Goal: Information Seeking & Learning: Learn about a topic

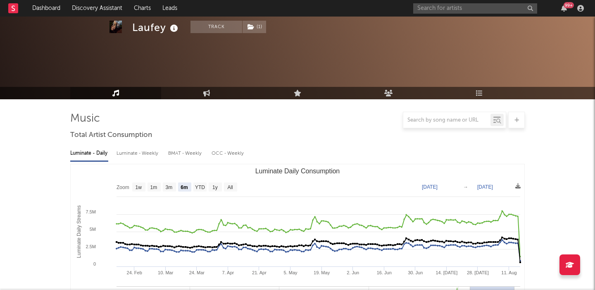
select select "6m"
select select "1w"
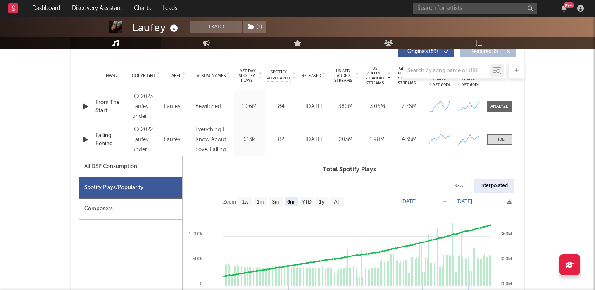
scroll to position [314, 0]
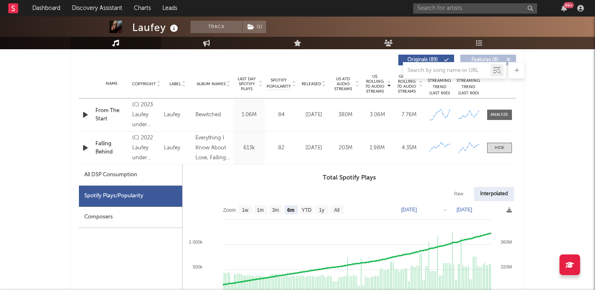
click at [312, 81] on span "Released" at bounding box center [310, 83] width 19 height 5
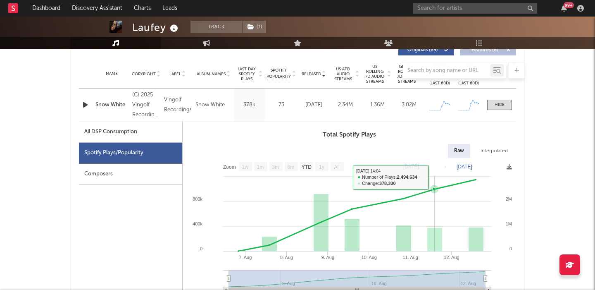
scroll to position [325, 0]
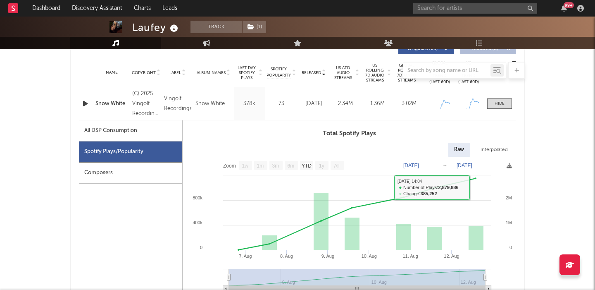
click at [485, 142] on div "Total Spotify Plays Raw Interpolated Zoom 1w 1m 3m 6m YTD 1y All 2025-08-06 202…" at bounding box center [349, 212] width 333 height 168
click at [486, 151] on div "Interpolated" at bounding box center [494, 149] width 40 height 14
select select "1w"
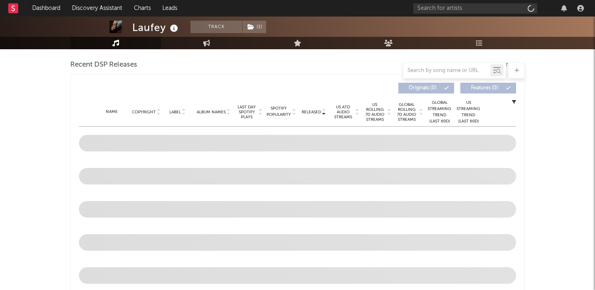
scroll to position [286, 0]
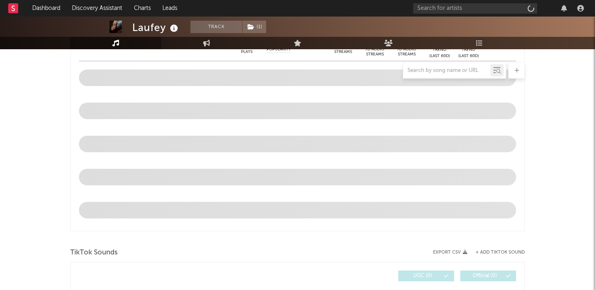
select select "6m"
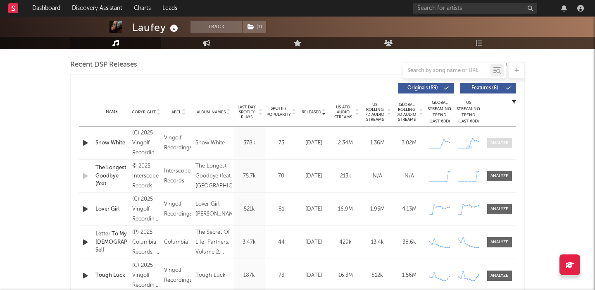
click at [497, 143] on div at bounding box center [499, 143] width 18 height 6
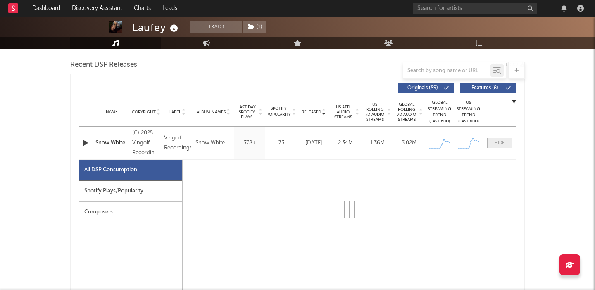
scroll to position [294, 0]
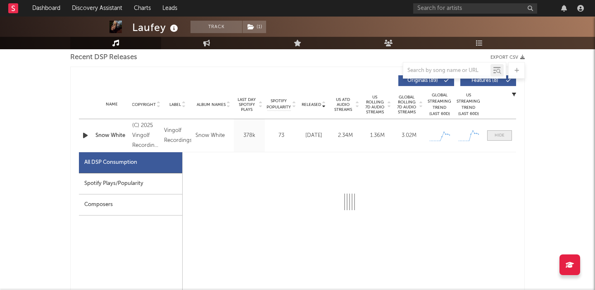
click at [501, 135] on div at bounding box center [499, 135] width 10 height 6
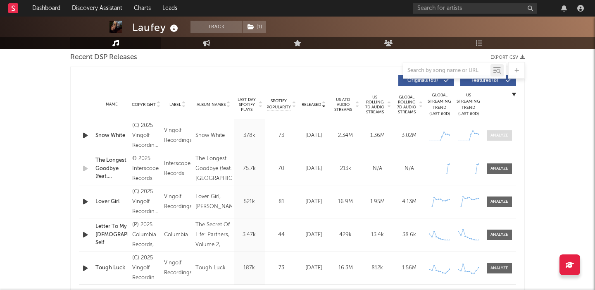
click at [501, 135] on div at bounding box center [499, 135] width 18 height 6
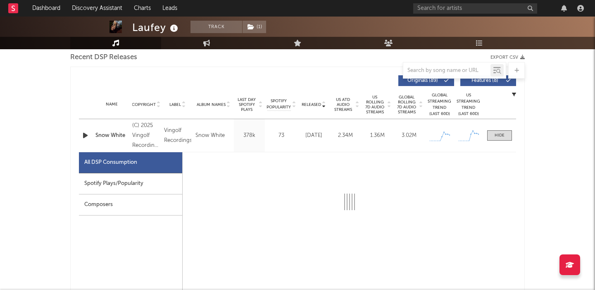
select select "1w"
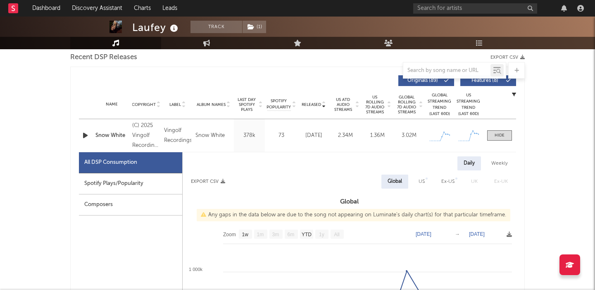
click at [118, 177] on div "Spotify Plays/Popularity" at bounding box center [130, 183] width 103 height 21
select select "1w"
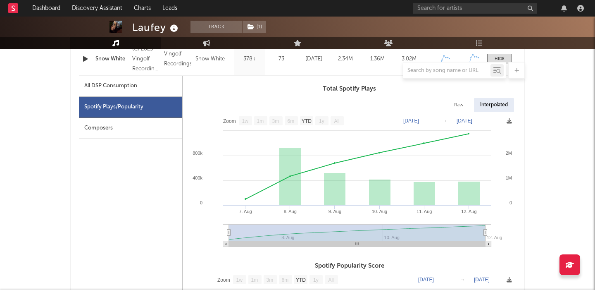
scroll to position [373, 0]
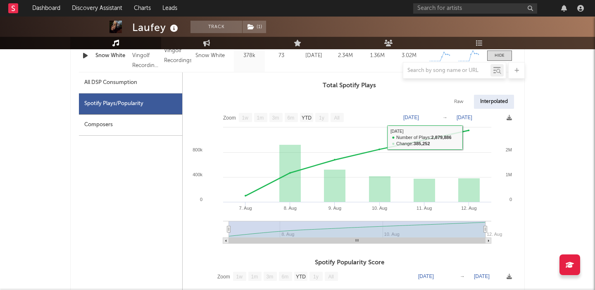
click at [452, 100] on div "Raw" at bounding box center [459, 102] width 22 height 14
select select "1w"
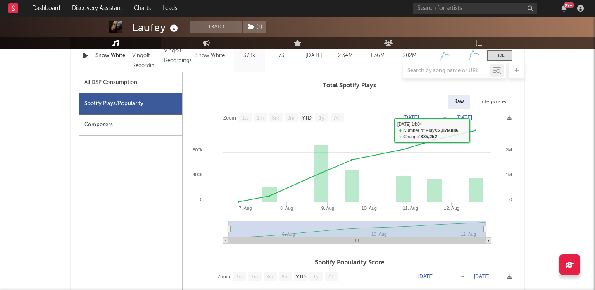
click at [486, 106] on div "Interpolated" at bounding box center [494, 102] width 40 height 14
select select "1w"
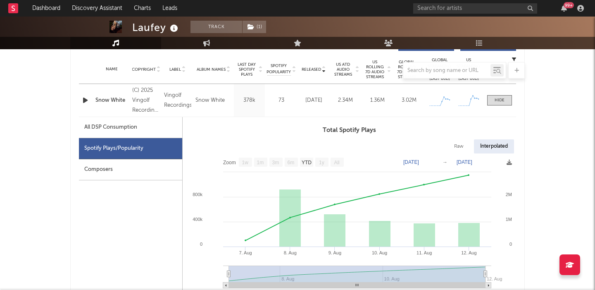
scroll to position [336, 0]
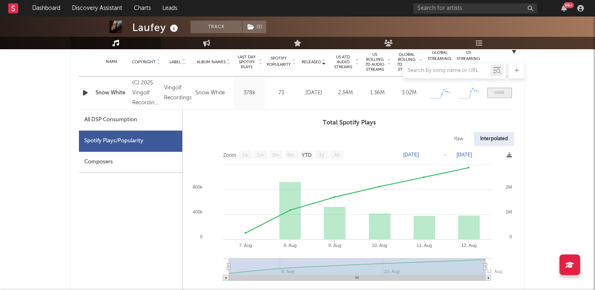
click at [498, 95] on div at bounding box center [499, 93] width 10 height 6
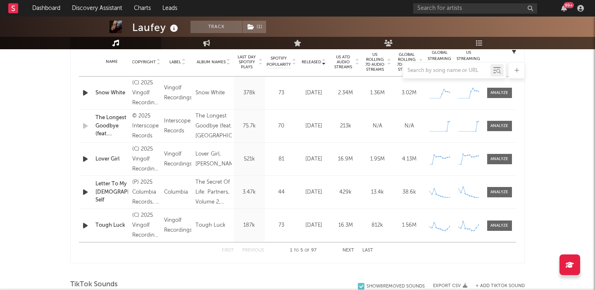
click at [372, 61] on span "US Rolling 7D Audio Streams" at bounding box center [374, 62] width 23 height 20
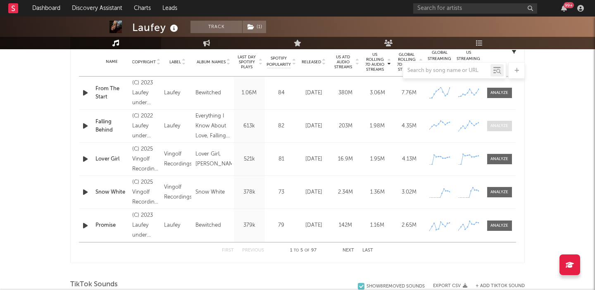
click at [498, 126] on div at bounding box center [499, 126] width 18 height 6
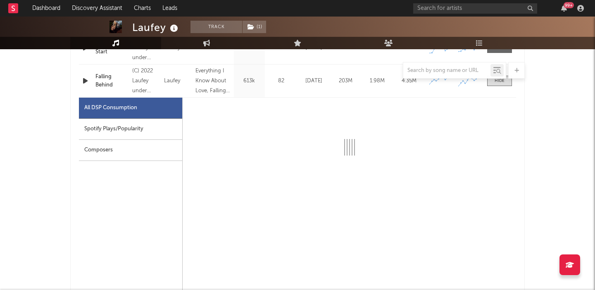
scroll to position [389, 0]
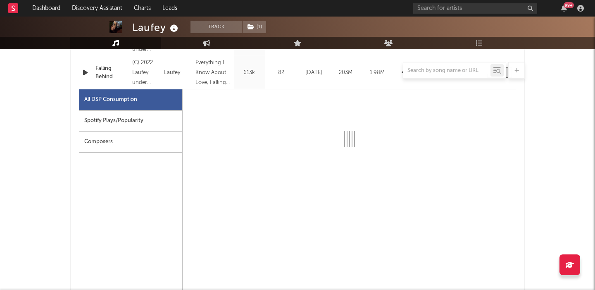
click at [113, 126] on div "Spotify Plays/Popularity" at bounding box center [130, 120] width 103 height 21
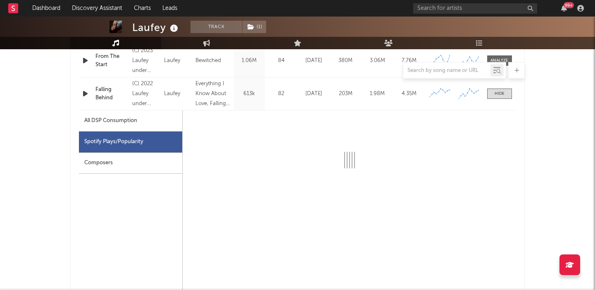
scroll to position [368, 0]
select select "6m"
select select "1w"
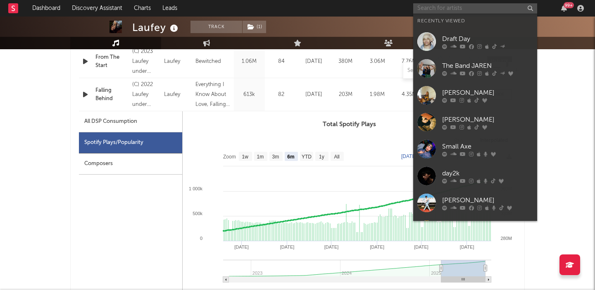
click at [455, 3] on input "text" at bounding box center [475, 8] width 124 height 10
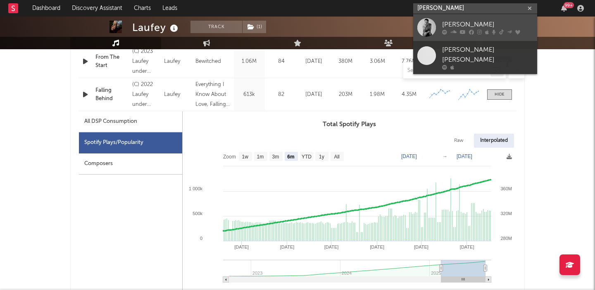
type input "[PERSON_NAME]"
click at [489, 28] on div "[PERSON_NAME]" at bounding box center [487, 25] width 91 height 10
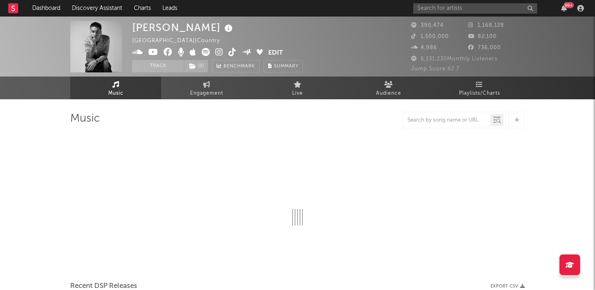
select select "6m"
